Goal: Task Accomplishment & Management: Use online tool/utility

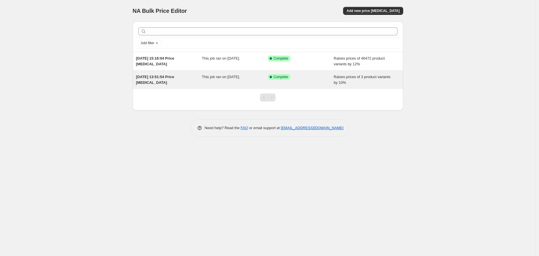
click at [168, 78] on span "[DATE] 13:51:54 Price [MEDICAL_DATA]" at bounding box center [155, 80] width 38 height 10
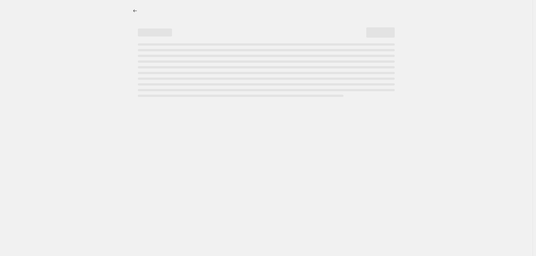
select select "percentage"
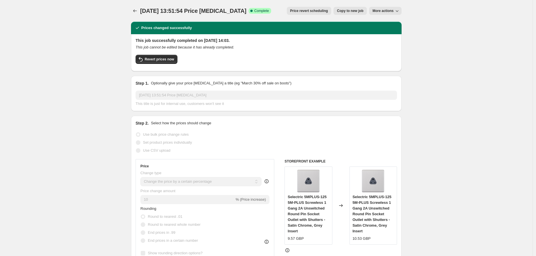
click at [400, 10] on icon "button" at bounding box center [397, 11] width 6 height 6
click at [388, 7] on button "More actions" at bounding box center [385, 11] width 32 height 8
click at [388, 12] on span "More actions" at bounding box center [382, 11] width 21 height 5
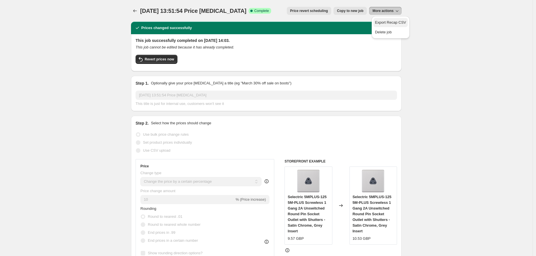
click at [390, 23] on span "Export Recap CSV" at bounding box center [390, 22] width 31 height 4
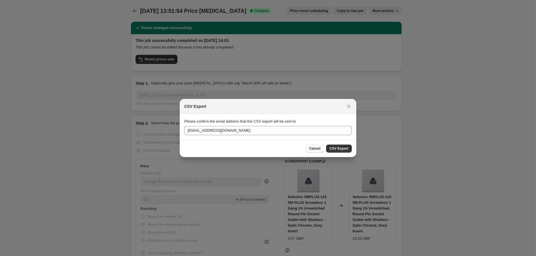
click at [320, 148] on span "Cancel" at bounding box center [314, 148] width 11 height 5
